Goal: Register for event/course

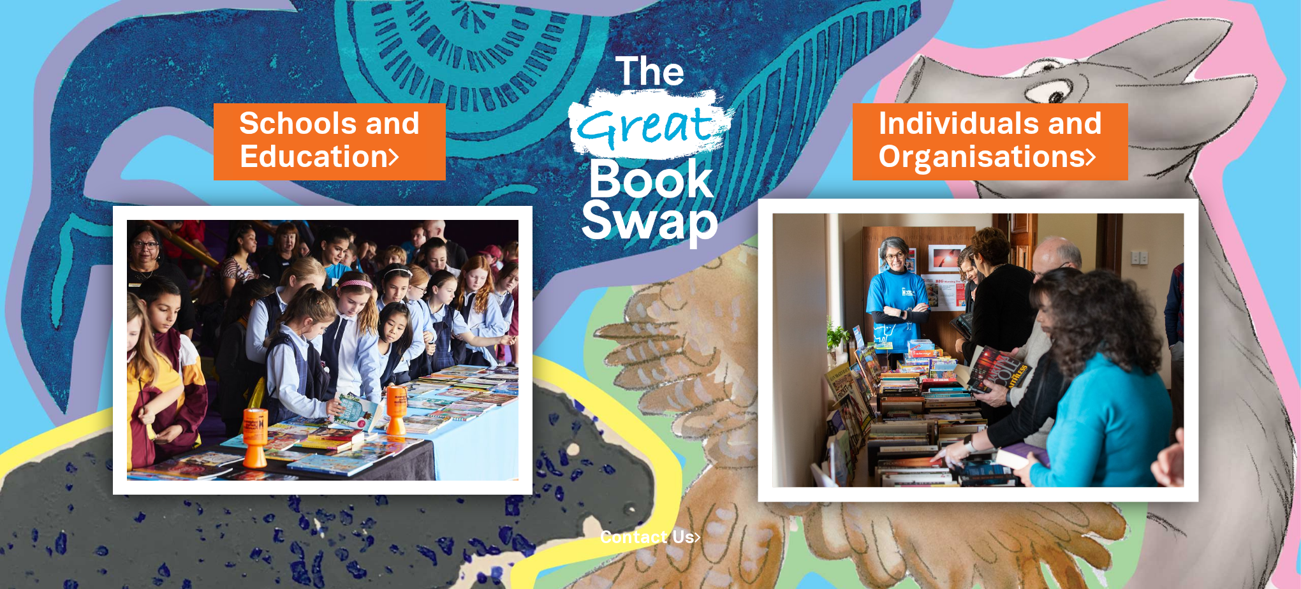
click at [952, 371] on img at bounding box center [978, 351] width 440 height 304
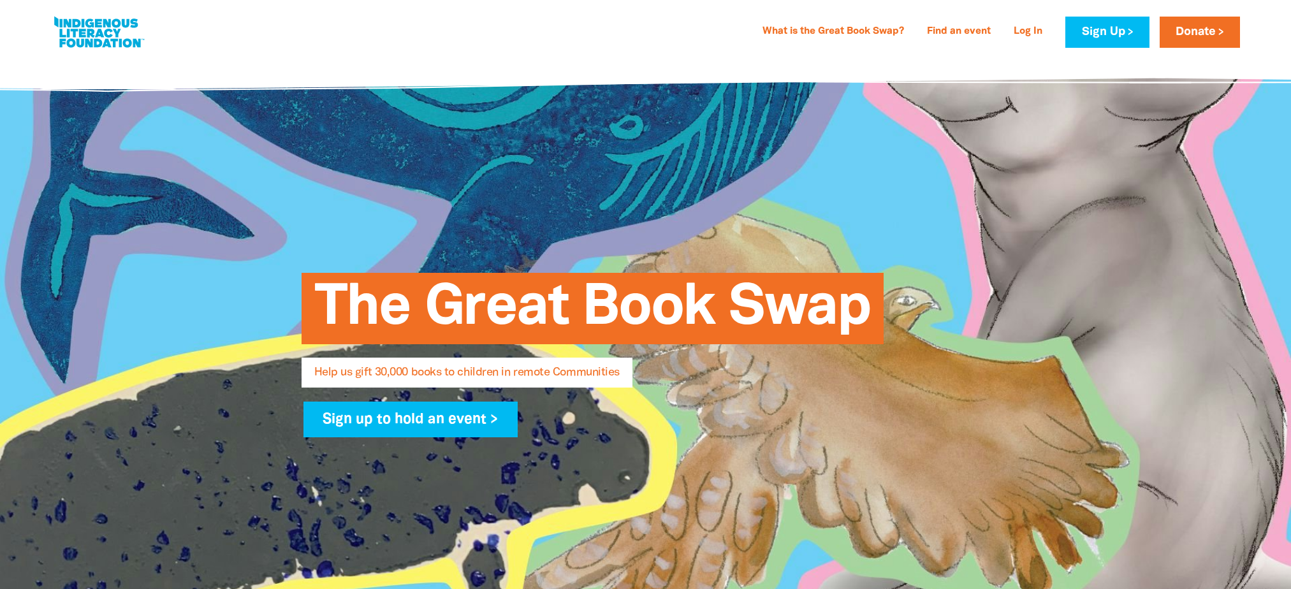
select select "AU"
click at [853, 34] on link "What is the Great Book Swap?" at bounding box center [833, 32] width 157 height 20
select select "AU"
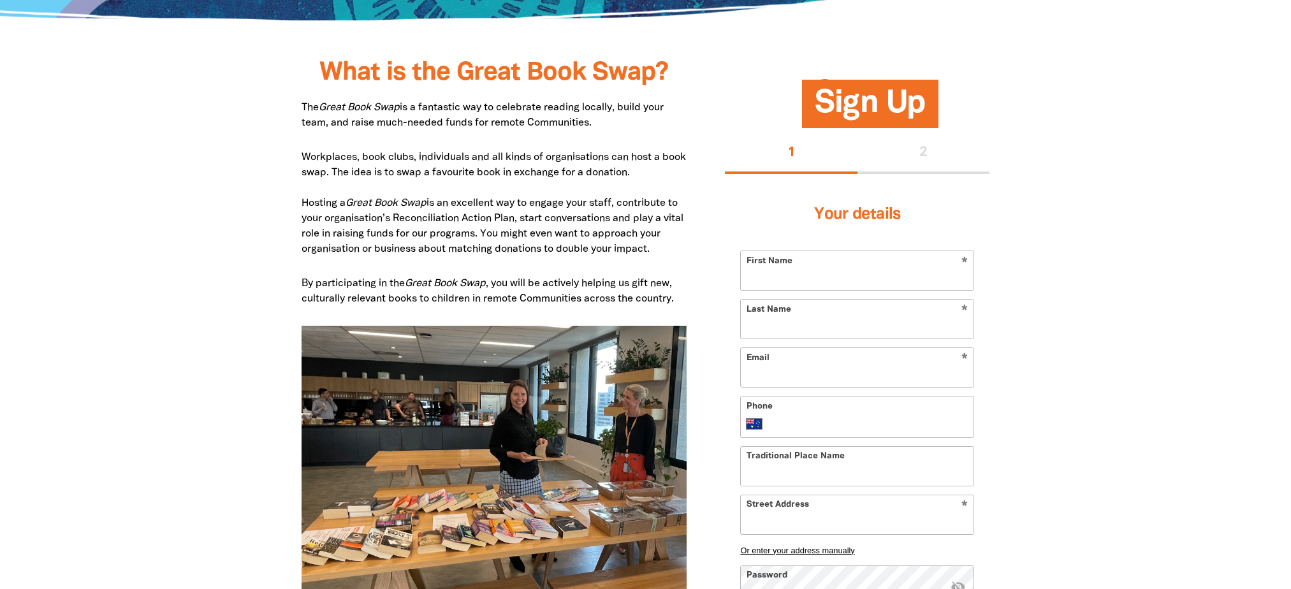
scroll to position [615, 0]
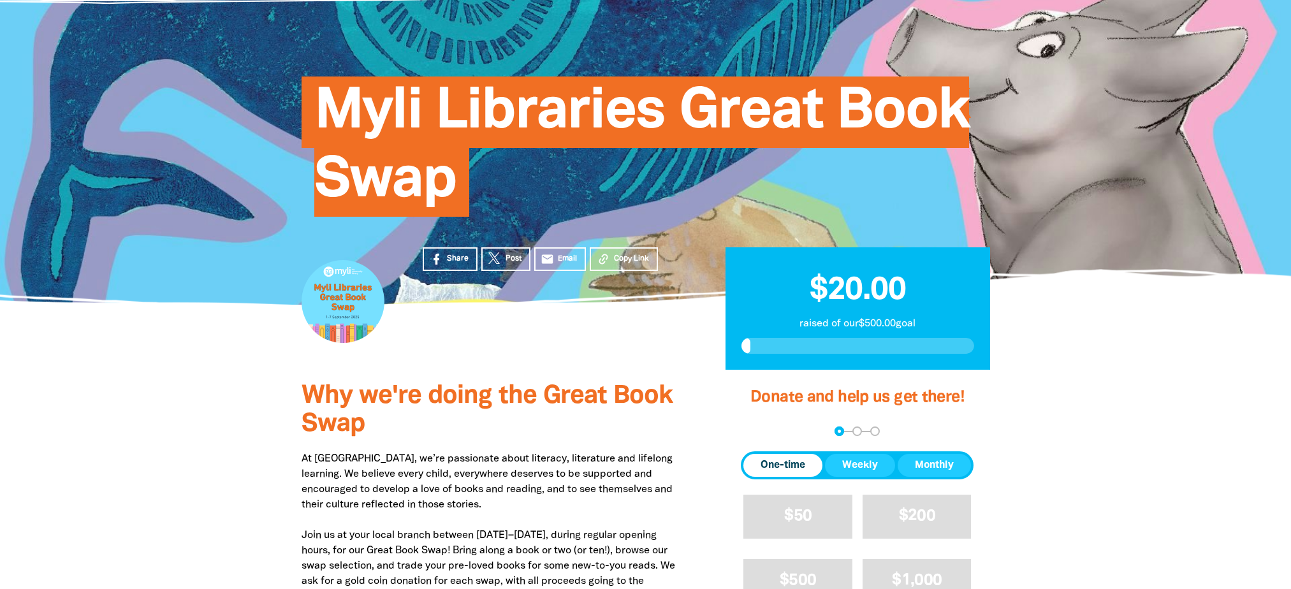
scroll to position [64, 0]
